Goal: Check status

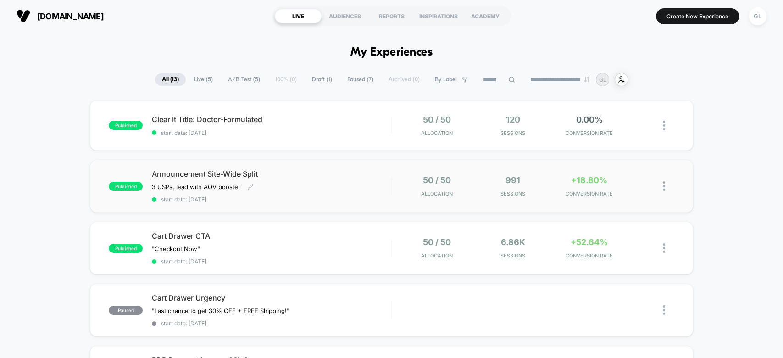
click at [377, 184] on div "Announcement Site-Wide Split 3 USPs, lead with AOV booster﻿ Click to edit exper…" at bounding box center [271, 185] width 239 height 33
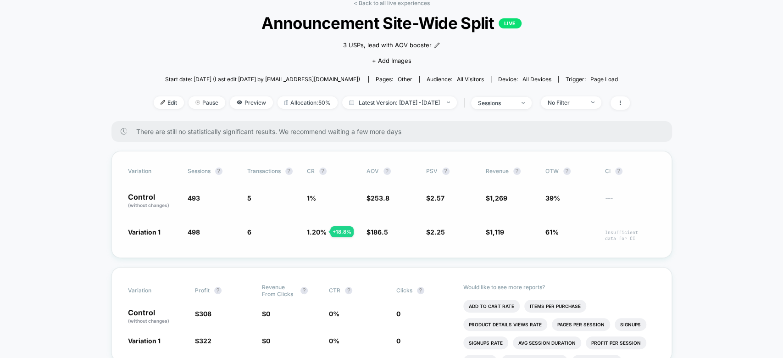
scroll to position [49, 0]
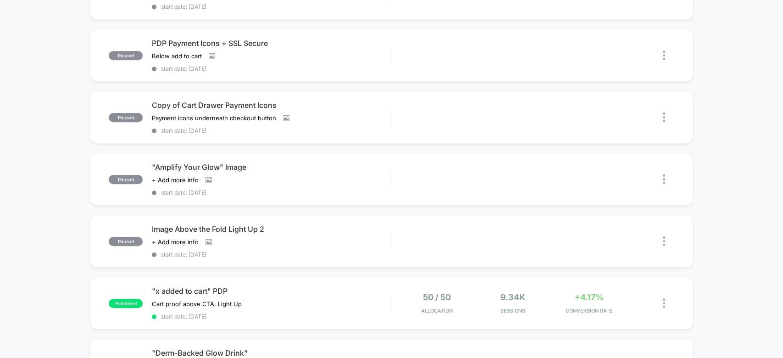
scroll to position [318, 0]
